Goal: Communication & Community: Share content

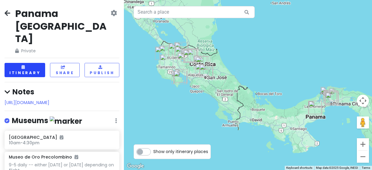
click at [34, 63] on button "Itinerary" at bounding box center [25, 70] width 41 height 14
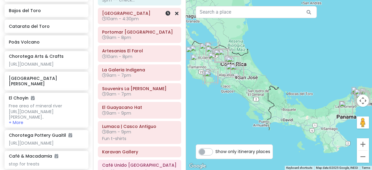
scroll to position [115, 0]
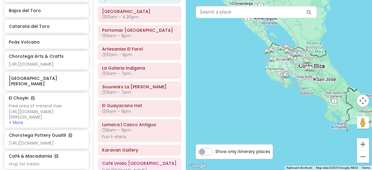
drag, startPoint x: 251, startPoint y: 111, endPoint x: 329, endPoint y: 113, distance: 78.4
click at [329, 113] on div at bounding box center [279, 85] width 186 height 170
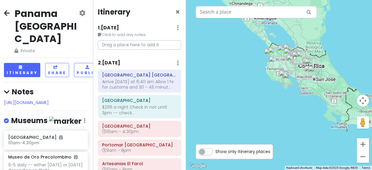
scroll to position [0, 1]
click at [57, 63] on button "Share" at bounding box center [57, 70] width 24 height 14
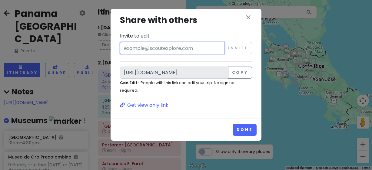
click at [156, 47] on input "Invite to edit" at bounding box center [172, 48] width 104 height 12
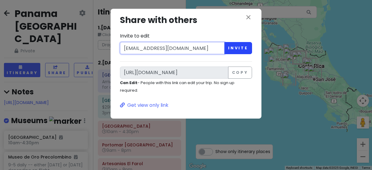
type input "[EMAIL_ADDRESS][DOMAIN_NAME]"
click at [235, 47] on button "Invite" at bounding box center [238, 48] width 28 height 12
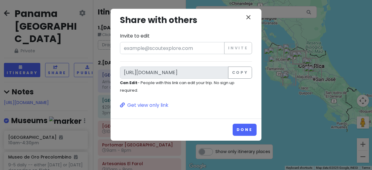
click at [246, 15] on icon "close" at bounding box center [247, 17] width 7 height 7
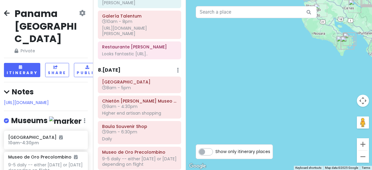
scroll to position [760, 0]
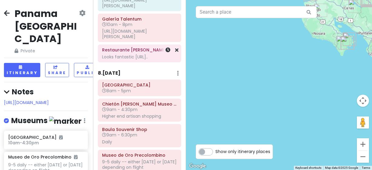
click at [133, 60] on div "Looks fantastic [URL].." at bounding box center [139, 56] width 75 height 5
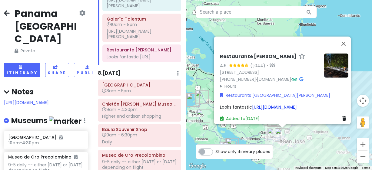
click at [252, 104] on link "[URL][DOMAIN_NAME]" at bounding box center [274, 107] width 45 height 6
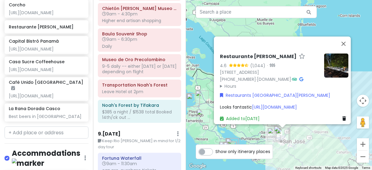
scroll to position [2915, 0]
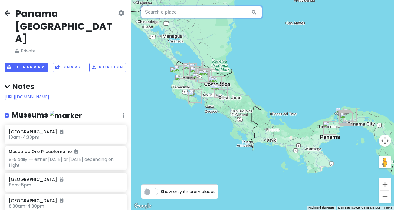
click at [158, 11] on input "text" at bounding box center [201, 12] width 121 height 12
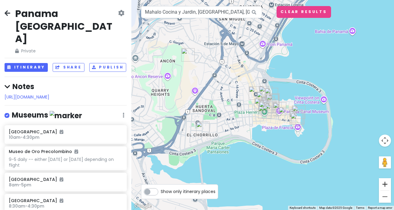
click at [371, 181] on button "Zoom in" at bounding box center [385, 184] width 12 height 12
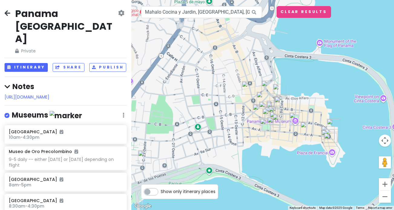
click at [371, 181] on button "Zoom in" at bounding box center [385, 184] width 12 height 12
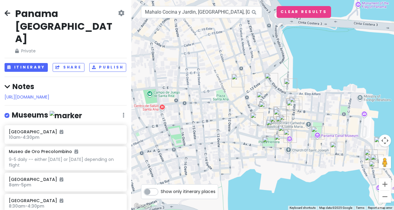
click at [371, 181] on button "Zoom in" at bounding box center [385, 184] width 12 height 12
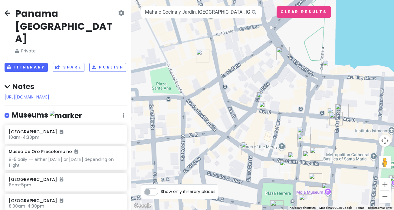
click at [371, 181] on button "Zoom in" at bounding box center [385, 184] width 12 height 12
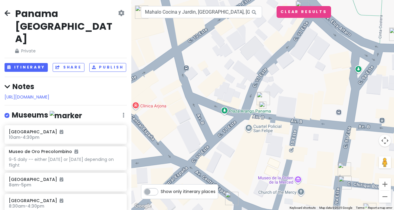
click at [262, 105] on img at bounding box center [262, 104] width 7 height 7
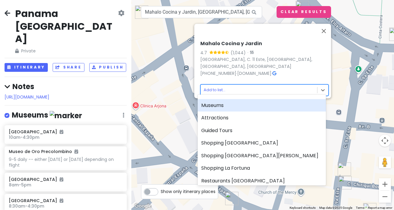
click at [208, 85] on body "Panama Costa Rica Private Change Dates Make a Copy Delete Trip Give Feedback 💡 …" at bounding box center [197, 105] width 394 height 210
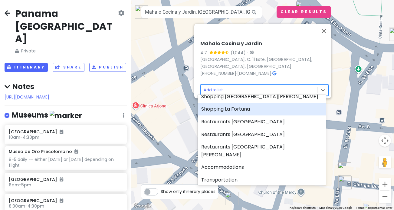
scroll to position [60, 0]
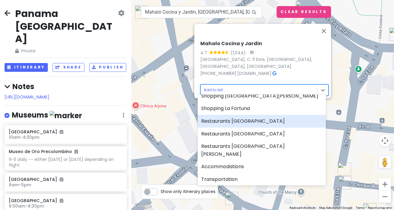
click at [221, 123] on div "Restaurants [GEOGRAPHIC_DATA]" at bounding box center [262, 121] width 128 height 13
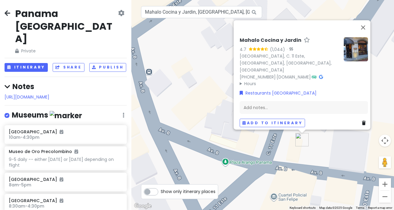
click at [200, 114] on div "Mahalo Cocina y Jardin 4.7 (1,044) · Las Clementinas Hotel, C. 11 Este, Panamá,…" at bounding box center [262, 105] width 263 height 210
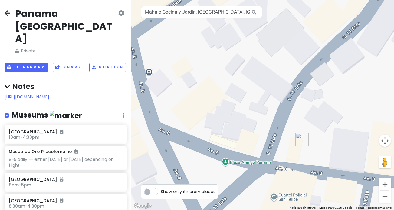
click at [300, 139] on img "Mahalo Cocina y Jardin" at bounding box center [301, 139] width 13 height 13
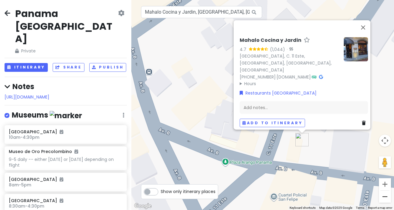
click at [371, 181] on button "Zoom out" at bounding box center [385, 196] width 12 height 12
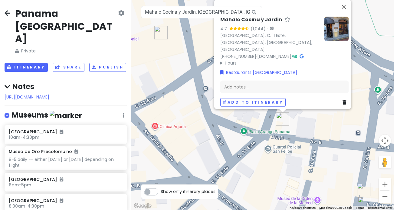
click at [371, 181] on button "Zoom out" at bounding box center [385, 196] width 12 height 12
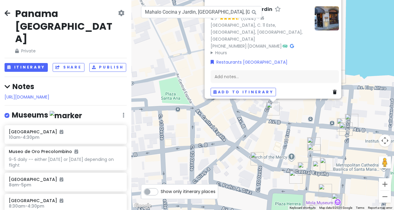
click at [371, 181] on button "Zoom out" at bounding box center [385, 196] width 12 height 12
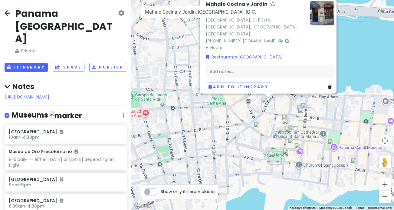
click at [371, 181] on button "Zoom in" at bounding box center [385, 184] width 12 height 12
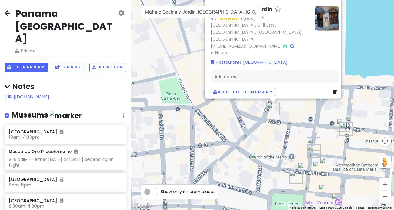
click at [311, 141] on img "La Rana Dorada Casco" at bounding box center [313, 143] width 13 height 13
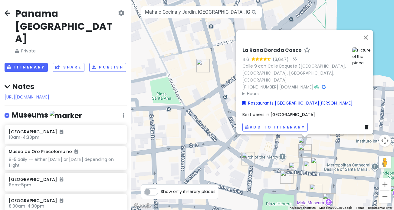
click at [262, 100] on link "Restaurants [GEOGRAPHIC_DATA][PERSON_NAME]" at bounding box center [297, 102] width 110 height 7
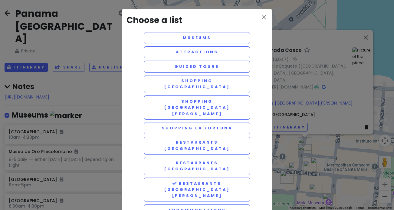
click at [319, 36] on div "close Choose a list Museums Attractions Guided Tours Shopping Panama City Shopp…" at bounding box center [197, 105] width 394 height 210
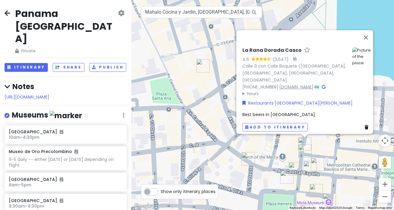
click at [309, 83] on link "www.laranadorada.com" at bounding box center [296, 86] width 34 height 6
click at [365, 125] on icon at bounding box center [367, 127] width 4 height 4
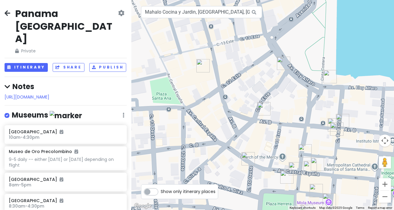
click at [303, 150] on img "Corcho" at bounding box center [304, 150] width 13 height 13
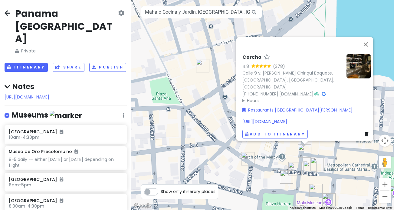
click at [298, 90] on link "www.instagram.com" at bounding box center [296, 93] width 34 height 6
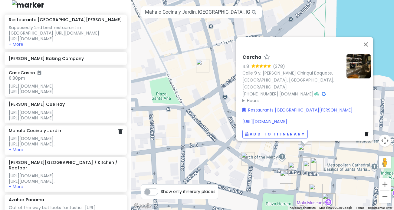
scroll to position [2112, 0]
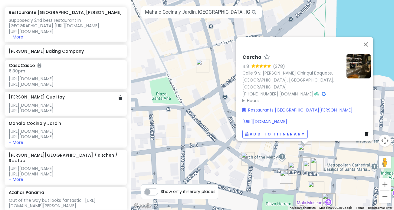
click at [38, 94] on h6 "[PERSON_NAME] Que Hay" at bounding box center [37, 96] width 56 height 5
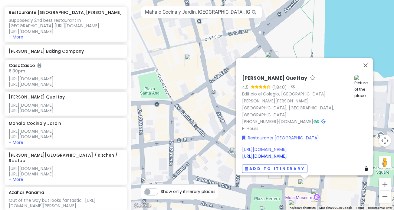
click at [287, 153] on link "https://shortgirlontour.com/best-restaurants-and-bars-in-casco-viejo-panama-cit…" at bounding box center [264, 156] width 45 height 6
click at [367, 58] on button "Close" at bounding box center [365, 65] width 15 height 15
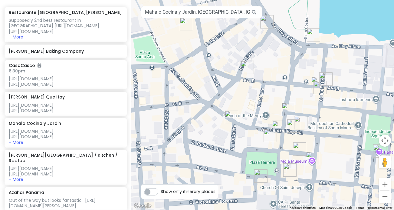
drag, startPoint x: 345, startPoint y: 183, endPoint x: 340, endPoint y: 146, distance: 37.5
click at [340, 146] on div at bounding box center [262, 105] width 263 height 210
click at [286, 109] on img "Corcho" at bounding box center [288, 108] width 13 height 13
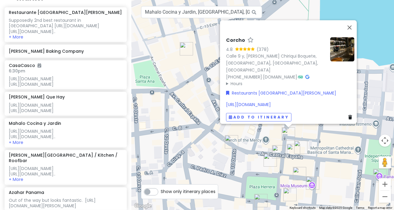
click at [348, 115] on icon at bounding box center [350, 117] width 4 height 4
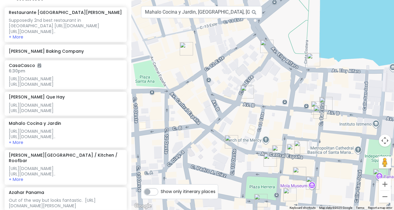
click at [277, 152] on img "Café Unido Casco Viejo" at bounding box center [278, 151] width 13 height 13
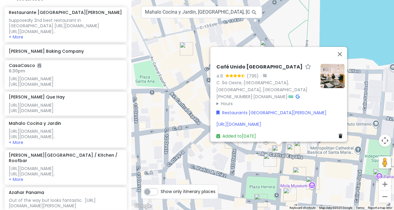
click at [268, 159] on img "American Trade Hotel & Hall" at bounding box center [270, 159] width 13 height 13
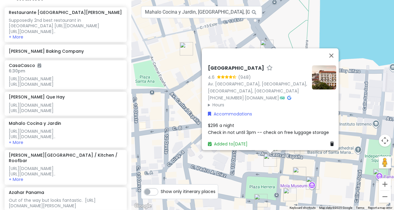
click at [282, 106] on div "American Trade Hotel & Hall 4.6 (948) Av. Central España, Panamá, Provincia de …" at bounding box center [271, 106] width 133 height 87
click at [306, 163] on div "American Trade Hotel & Hall 4.6 (948) Av. Central España, Panamá, Provincia de …" at bounding box center [262, 105] width 263 height 210
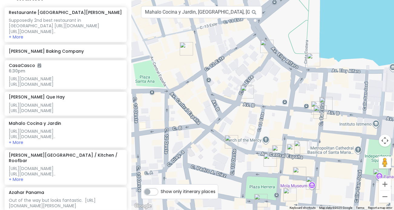
click at [302, 145] on img "Hotel San Felipe" at bounding box center [300, 146] width 13 height 13
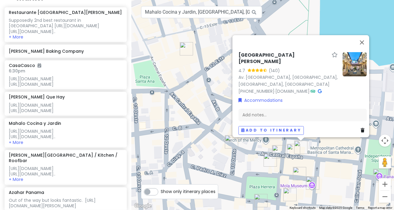
click at [361, 128] on icon at bounding box center [363, 130] width 4 height 4
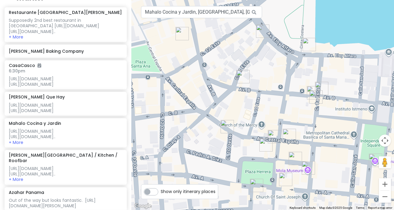
drag, startPoint x: 339, startPoint y: 163, endPoint x: 334, endPoint y: 139, distance: 24.7
click at [334, 139] on div at bounding box center [262, 105] width 263 height 210
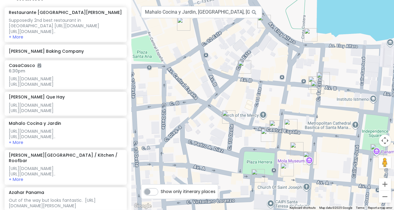
click at [242, 65] on img "Mahalo Cocina y Jardin" at bounding box center [244, 66] width 13 height 13
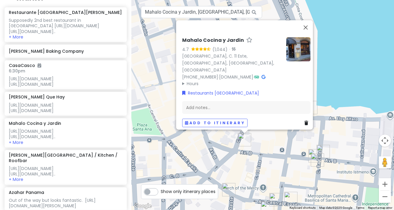
click at [285, 177] on div "Mahalo Cocina y Jardin 4.7 (1,044) · Las Clementinas Hotel, C. 11 Este, Panamá,…" at bounding box center [262, 105] width 263 height 210
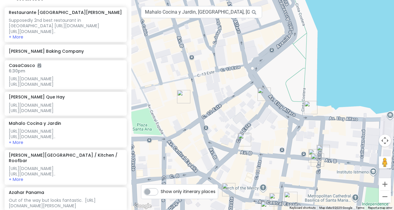
click at [322, 148] on img "Casa Sucre Coffeehouse" at bounding box center [322, 151] width 13 height 13
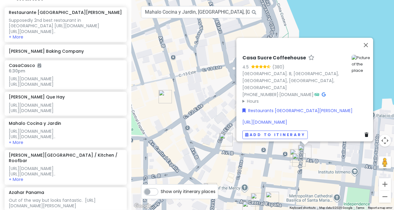
click at [292, 152] on img "Tántalo Hotel / Kitchen / Roofbar" at bounding box center [296, 155] width 13 height 13
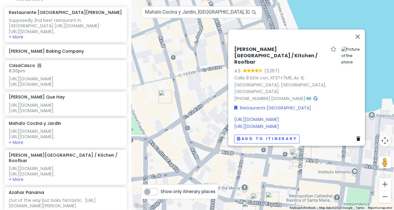
click at [297, 162] on img "San Felipe" at bounding box center [298, 159] width 13 height 13
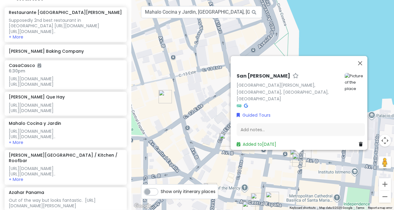
click at [359, 142] on icon at bounding box center [361, 144] width 4 height 4
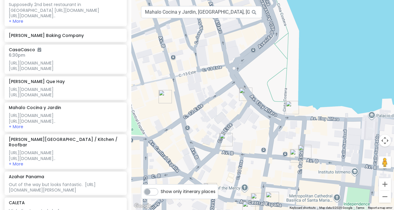
click at [294, 157] on img "Tántalo Hotel / Kitchen / Roofbar" at bounding box center [296, 155] width 13 height 13
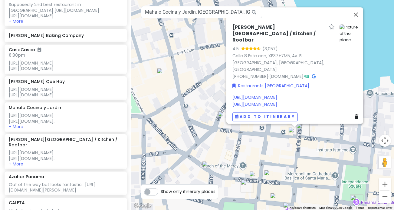
drag, startPoint x: 273, startPoint y: 175, endPoint x: 271, endPoint y: 154, distance: 20.9
click at [271, 152] on div "Tántalo Hotel / Kitchen / Roofbar 4.5 (3,057) Calle 8 Este con, XF37+7M5, Av. B…" at bounding box center [262, 105] width 263 height 210
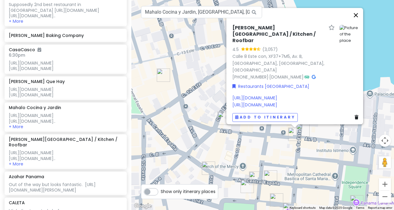
click at [359, 12] on button "Close" at bounding box center [356, 15] width 15 height 15
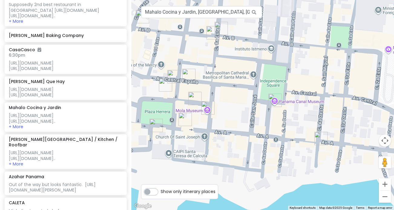
drag, startPoint x: 337, startPoint y: 125, endPoint x: 256, endPoint y: 25, distance: 129.7
click at [256, 25] on div at bounding box center [262, 105] width 263 height 210
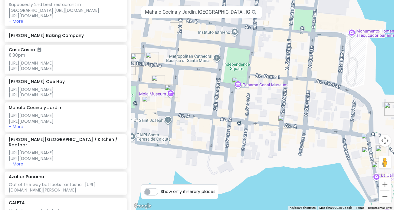
drag, startPoint x: 329, startPoint y: 95, endPoint x: 287, endPoint y: 80, distance: 43.8
click at [286, 77] on div at bounding box center [262, 105] width 263 height 210
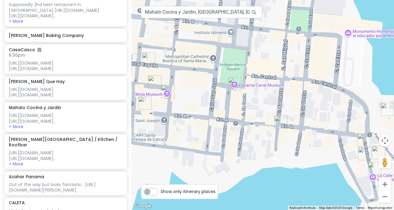
click at [357, 119] on div at bounding box center [262, 105] width 263 height 210
click at [371, 181] on button "Zoom out" at bounding box center [385, 196] width 12 height 12
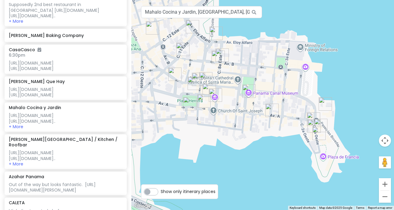
click at [318, 132] on img "El Guayacano Hat" at bounding box center [318, 132] width 13 height 13
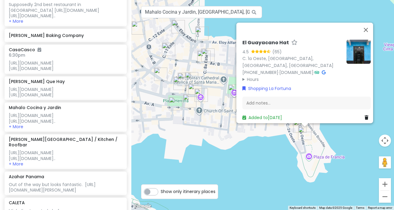
click at [297, 128] on img "La Galeria Indigena" at bounding box center [299, 125] width 13 height 13
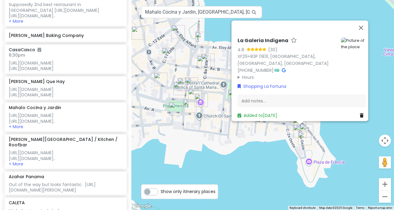
click at [306, 128] on img "Souvenirs La Ronda" at bounding box center [306, 130] width 13 height 13
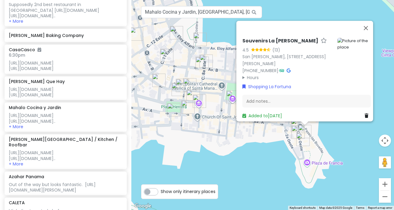
click at [324, 136] on div "Souvenirs La Ronda 4.5 (13) San Felipe, Calle 1, Casa La Ronda, Local No 1, Pan…" at bounding box center [262, 105] width 263 height 210
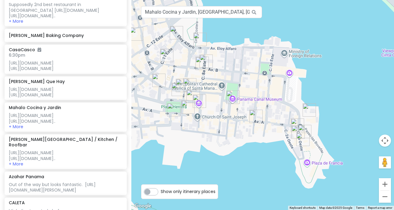
click at [198, 97] on img "Mola Museum" at bounding box center [199, 100] width 13 height 13
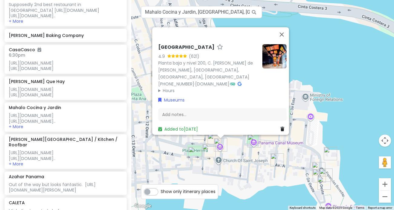
click at [200, 179] on div "Mola Museum 4.9 (621) Planta baja y nivel 200, C. José D. de la Obaldía, Panamá…" at bounding box center [262, 105] width 263 height 210
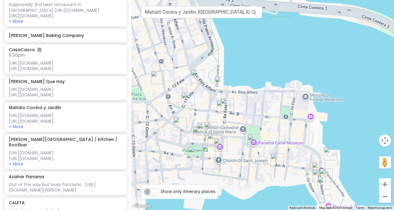
click at [331, 152] on img "CALETA" at bounding box center [330, 153] width 13 height 13
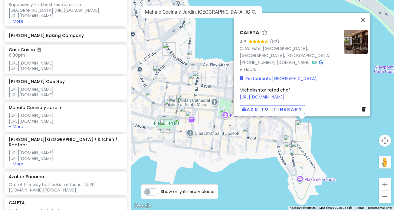
drag, startPoint x: 349, startPoint y: 170, endPoint x: 346, endPoint y: 143, distance: 26.8
click at [346, 143] on div "CALETA 4.6 (82) C. 8a Este, Panamá, Provincia de Panamá, Panama +507 302-4300 ·…" at bounding box center [262, 105] width 263 height 210
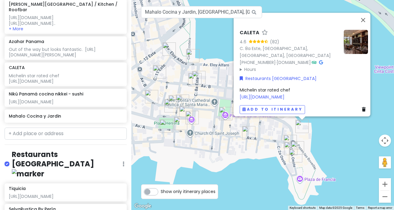
scroll to position [2247, 0]
click at [173, 13] on input "Mahalo Cocina y Jardin, Las Clementinas Hotel, Calle 11 Este, Panama" at bounding box center [201, 12] width 121 height 12
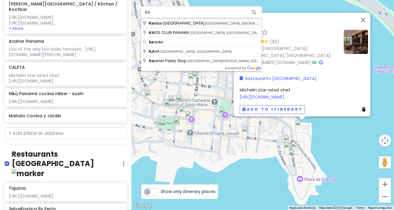
type input "Kanibal Panamá, Avenida B, Panama City, Panama"
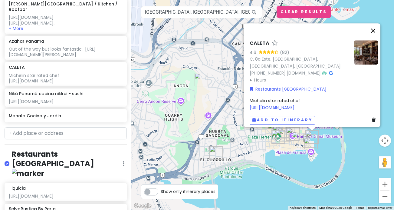
click at [371, 28] on button "Close" at bounding box center [373, 30] width 15 height 15
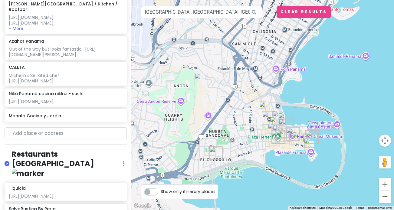
click at [214, 154] on img "El Chorrillo" at bounding box center [215, 152] width 13 height 13
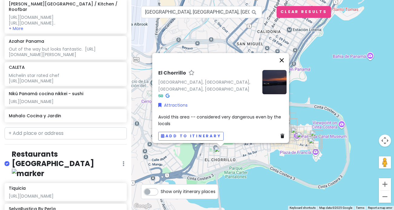
click at [283, 57] on button "Close" at bounding box center [281, 60] width 15 height 15
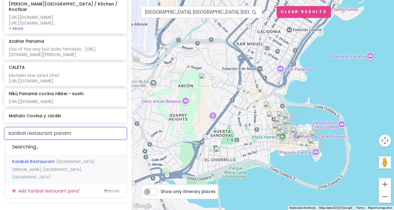
type input "kanibal restaurant panama"
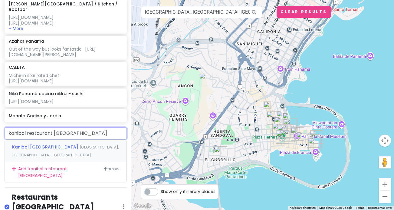
click at [28, 149] on span "Kanibal Panamá" at bounding box center [45, 147] width 67 height 6
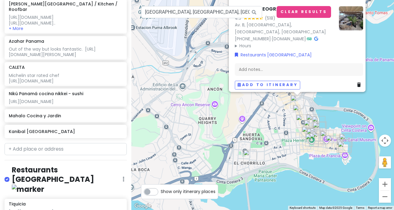
drag, startPoint x: 237, startPoint y: 192, endPoint x: 267, endPoint y: 159, distance: 44.1
click at [267, 159] on div "Kanibal Panamá 4.5 (518) Av. B, Panamá, Provincia de Panamá, Panama +507 6805-7…" at bounding box center [262, 105] width 263 height 210
click at [294, 99] on img "Kanibal Panamá" at bounding box center [296, 101] width 13 height 13
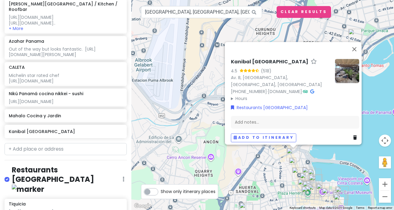
drag, startPoint x: 281, startPoint y: 136, endPoint x: 277, endPoint y: 189, distance: 53.4
click at [277, 181] on div "Kanibal Panamá 4.5 (518) Av. B, Panamá, Provincia de Panamá, Panama +507 6805-7…" at bounding box center [262, 105] width 263 height 210
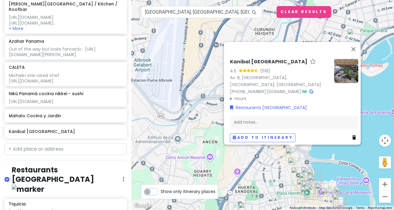
click at [291, 160] on img at bounding box center [291, 160] width 7 height 7
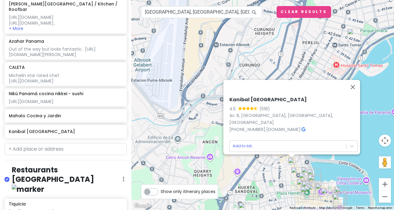
click at [319, 162] on div "Kanibal Panamá 4.5 (518) Av. B, Panamá, Provincia de Panamá, Panama +507 6805-7…" at bounding box center [262, 105] width 263 height 210
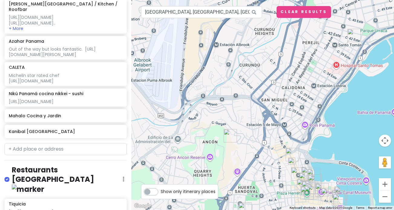
click at [290, 153] on img "Kanibal Panamá" at bounding box center [292, 154] width 13 height 13
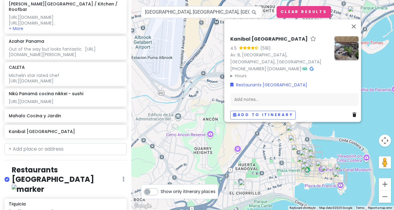
drag, startPoint x: 347, startPoint y: 159, endPoint x: 340, endPoint y: 124, distance: 36.0
click at [340, 124] on div "Kanibal Panamá 4.5 (518) Av. B, Panamá, Provincia de Panamá, Panama +507 6805-7…" at bounding box center [262, 105] width 263 height 210
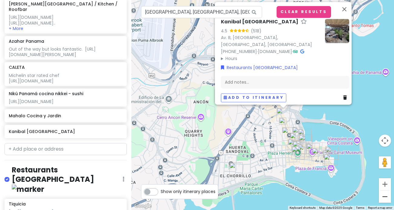
click at [371, 181] on button "Zoom out" at bounding box center [385, 196] width 12 height 12
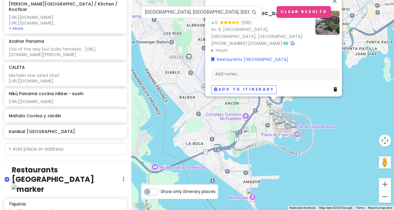
scroll to position [0, 0]
drag, startPoint x: 365, startPoint y: 110, endPoint x: 363, endPoint y: 145, distance: 35.1
click at [363, 145] on div "Kanibal Panamá 4.5 (518) Av. B, Panamá, Provincia de Panamá, Panama +507 6805-7…" at bounding box center [262, 105] width 263 height 210
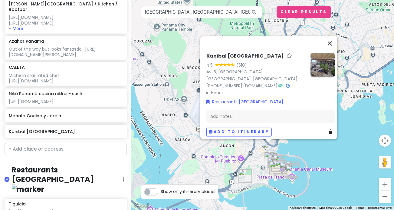
click at [333, 40] on button "Close" at bounding box center [330, 43] width 15 height 15
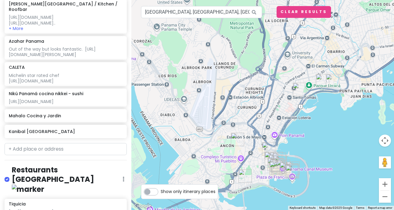
click at [333, 127] on div "To navigate, press the arrow keys." at bounding box center [262, 105] width 263 height 210
click at [371, 181] on button "Zoom in" at bounding box center [385, 184] width 12 height 12
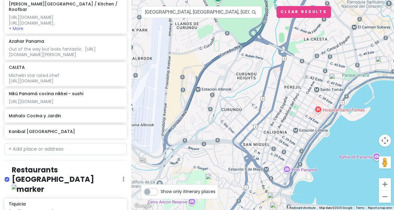
click at [352, 177] on div at bounding box center [262, 105] width 263 height 210
click at [292, 13] on button "Clear Results" at bounding box center [304, 12] width 54 height 12
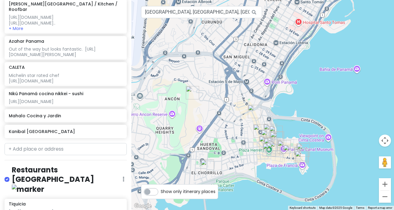
drag, startPoint x: 358, startPoint y: 157, endPoint x: 338, endPoint y: 70, distance: 89.8
click at [338, 70] on div at bounding box center [262, 105] width 263 height 210
click at [371, 181] on button "Zoom out" at bounding box center [385, 196] width 12 height 12
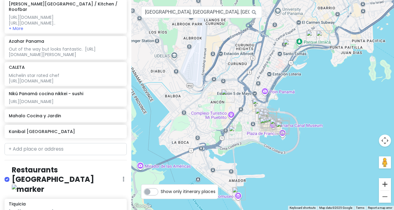
click at [371, 181] on button "Zoom in" at bounding box center [385, 184] width 12 height 12
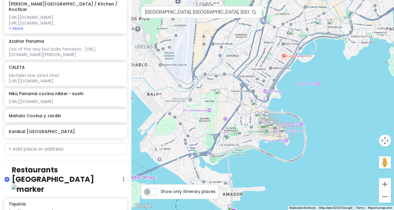
click at [371, 181] on button "Zoom in" at bounding box center [385, 184] width 12 height 12
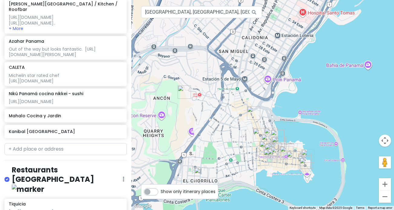
click at [371, 181] on button "Zoom in" at bounding box center [385, 184] width 12 height 12
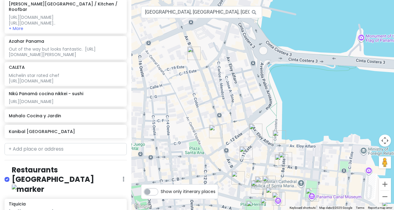
drag, startPoint x: 353, startPoint y: 182, endPoint x: 318, endPoint y: 84, distance: 104.1
click at [318, 84] on div at bounding box center [262, 105] width 263 height 210
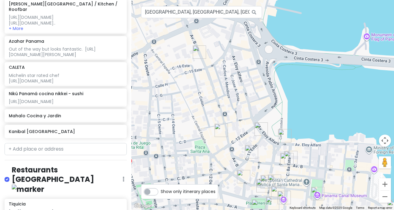
click at [196, 50] on img "Kanibal Panamá" at bounding box center [199, 51] width 13 height 13
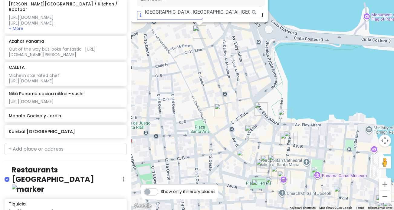
drag, startPoint x: 340, startPoint y: 182, endPoint x: 319, endPoint y: 77, distance: 107.1
click at [319, 77] on div "Kanibal Panamá 4.5 (518) Av. B, Panamá, Provincia de Panamá, Panama +507 6805-7…" at bounding box center [262, 105] width 263 height 210
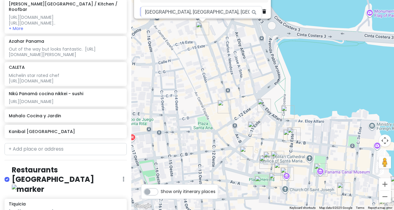
click at [223, 106] on img "DiabloRosso" at bounding box center [224, 106] width 13 height 13
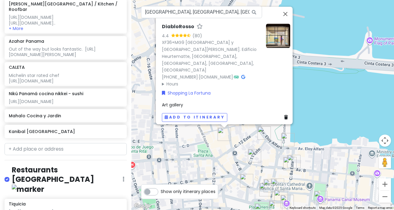
click at [262, 131] on img "Restaurante Santa Rita" at bounding box center [263, 132] width 13 height 13
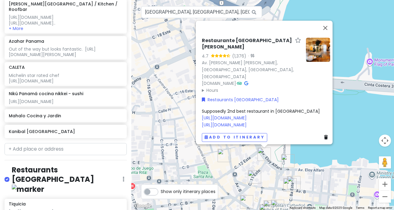
click at [286, 160] on img "Capital Bistró Panamá" at bounding box center [287, 160] width 13 height 13
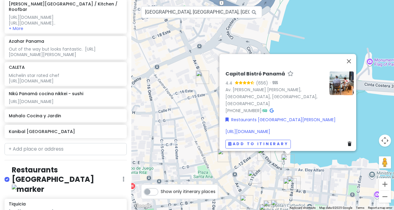
click at [252, 175] on img "Mahalo Cocina y Jardin" at bounding box center [254, 176] width 13 height 13
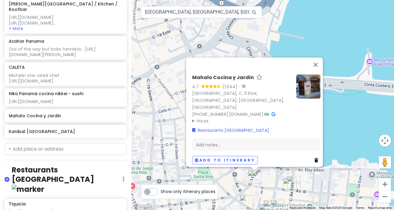
click at [288, 181] on img "Tántalo Hotel / Kitchen / Roofbar" at bounding box center [289, 184] width 13 height 13
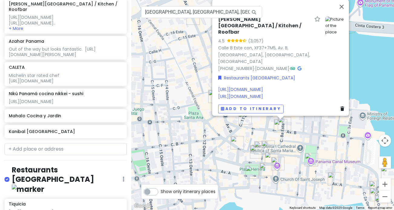
drag, startPoint x: 308, startPoint y: 185, endPoint x: 299, endPoint y: 113, distance: 71.6
click at [299, 113] on div "Tántalo Hotel / Kitchen / Roofbar 4.5 (3,057) Calle 8 Este con, XF37+7M5, Av. B…" at bounding box center [262, 105] width 263 height 210
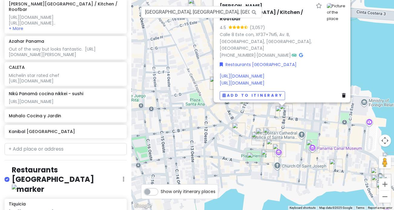
click at [262, 132] on img "American Trade Hotel & Hall" at bounding box center [257, 138] width 13 height 13
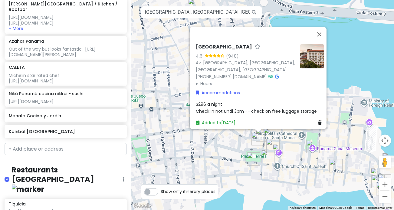
click at [270, 141] on img "Fonda Lo Que Hay" at bounding box center [272, 145] width 13 height 13
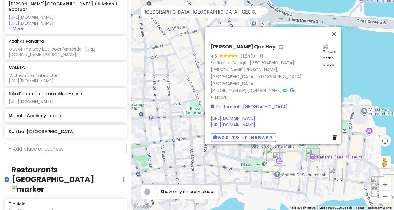
click at [249, 167] on img "CasaCasco" at bounding box center [253, 167] width 13 height 13
